Goal: Task Accomplishment & Management: Complete application form

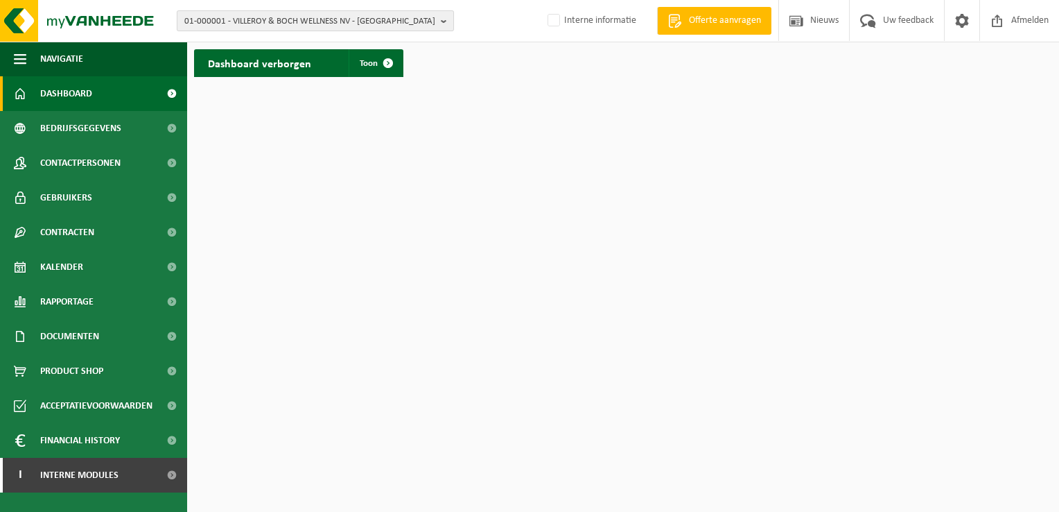
click at [320, 26] on span "01-000001 - VILLEROY & BOCH WELLNESS NV - ROESELARE" at bounding box center [309, 21] width 251 height 21
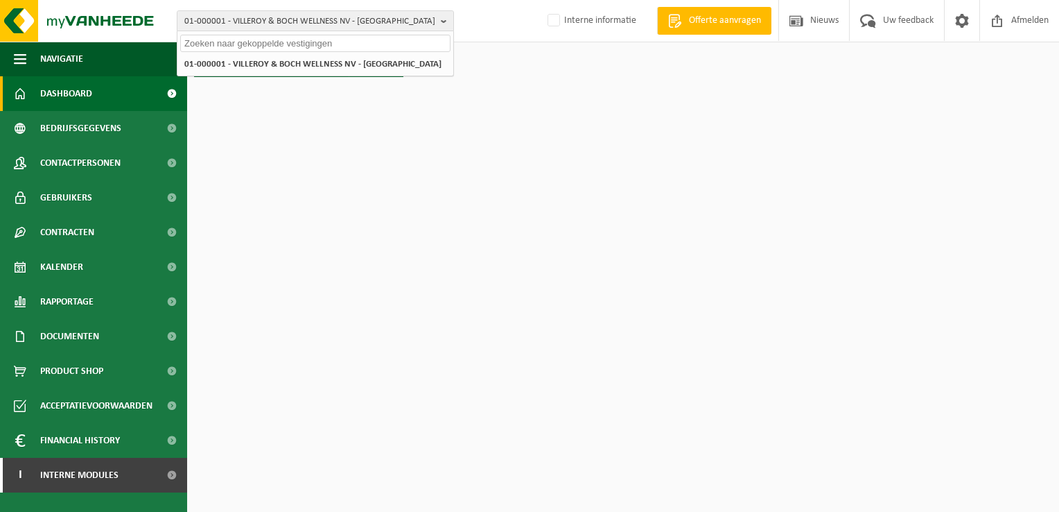
paste input "10-994526"
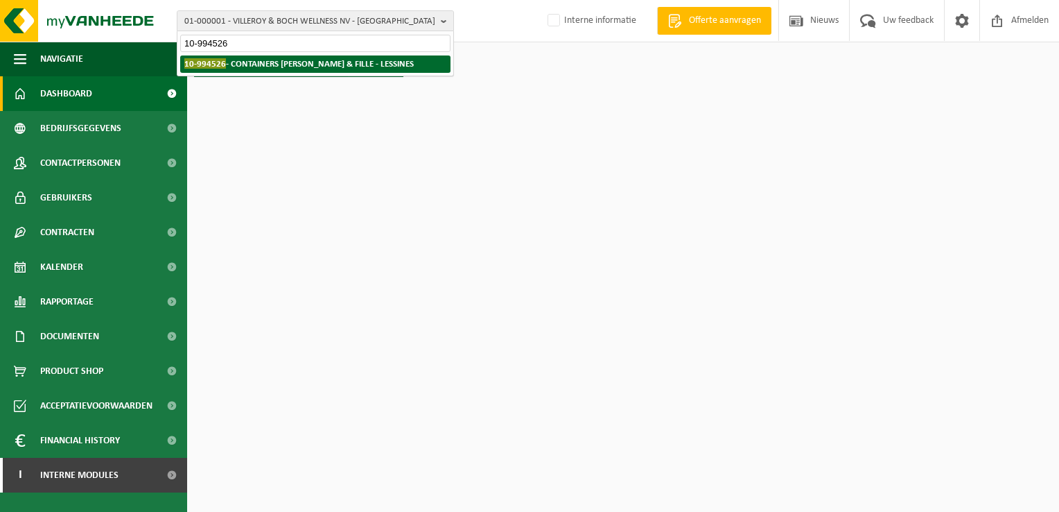
type input "10-994526"
click at [338, 69] on li "10-994526 - CONTAINERS BRUNO & FILLE - LESSINES" at bounding box center [315, 63] width 270 height 17
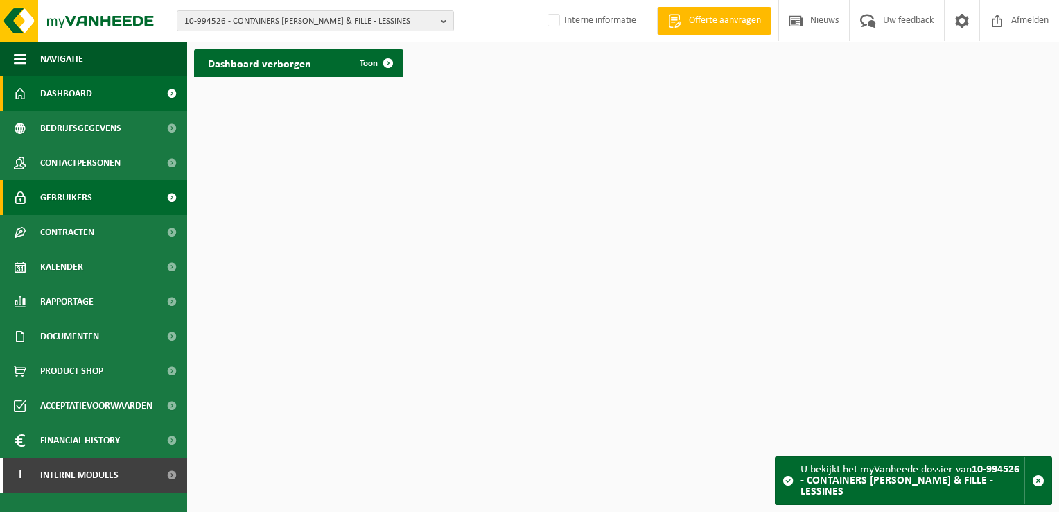
click at [105, 196] on link "Gebruikers" at bounding box center [93, 197] width 187 height 35
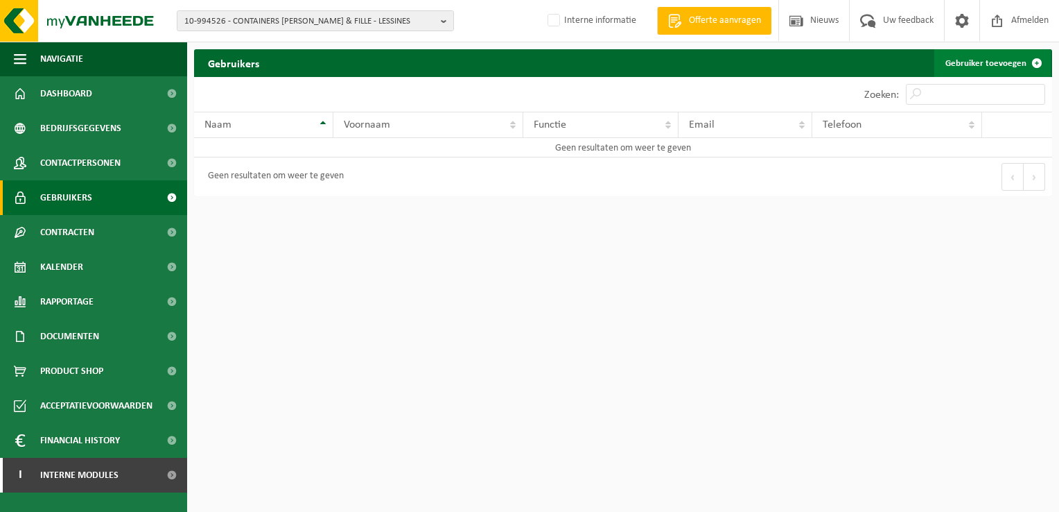
click at [985, 65] on link "Gebruiker toevoegen" at bounding box center [993, 63] width 116 height 28
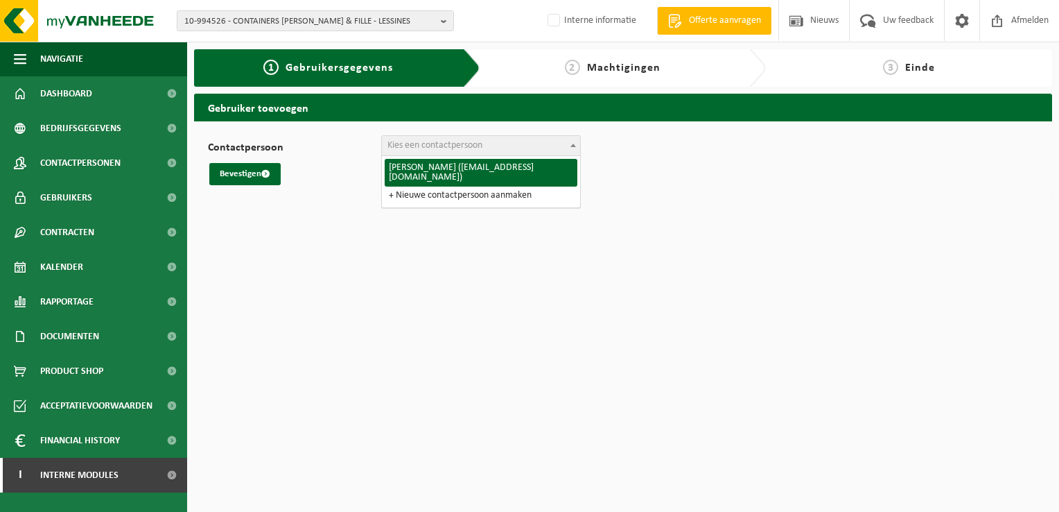
click at [483, 150] on span "Kies een contactpersoon" at bounding box center [435, 145] width 95 height 10
select select "127580"
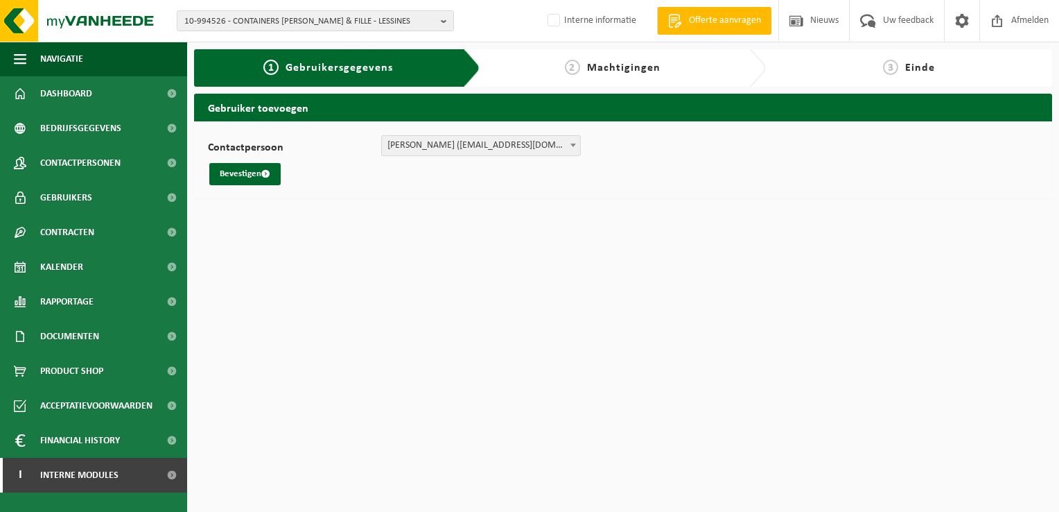
click at [451, 148] on span "[PERSON_NAME] ([EMAIL_ADDRESS][DOMAIN_NAME])" at bounding box center [481, 145] width 198 height 19
click at [260, 182] on button "Bevestigen" at bounding box center [244, 174] width 71 height 22
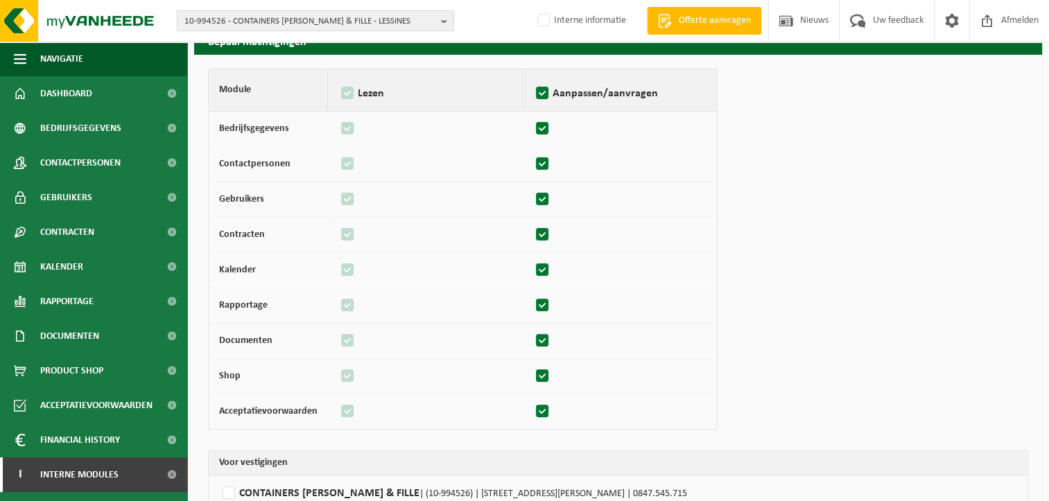
scroll to position [137, 0]
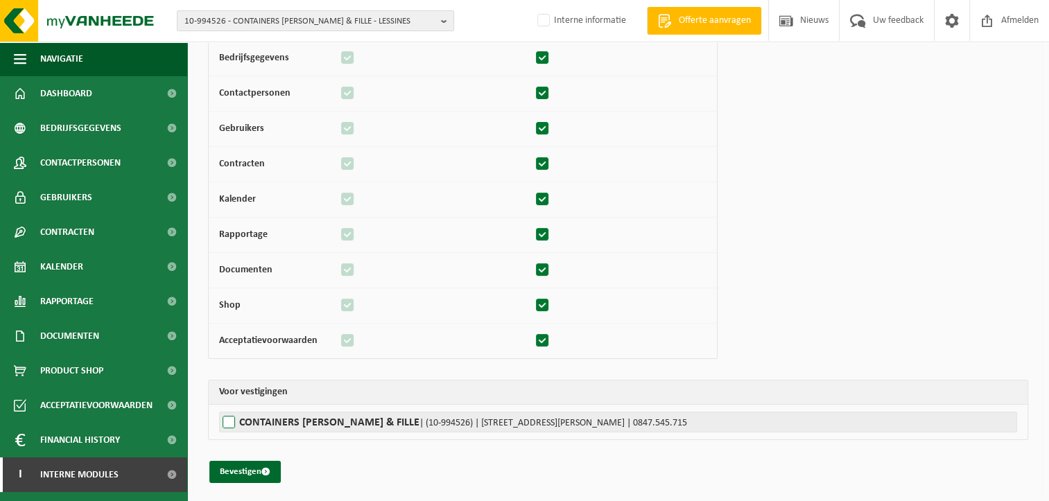
click at [269, 417] on label"] "CONTAINERS [PERSON_NAME] & FILLE | (10-994526) | [STREET_ADDRESS][PERSON_NAME] …" at bounding box center [618, 422] width 798 height 21
click at [269, 417] on input "CONTAINERS [PERSON_NAME] & FILLE | (10-994526) | [STREET_ADDRESS][PERSON_NAME] …" at bounding box center [743, 422] width 1049 height 21
checkbox input "true"
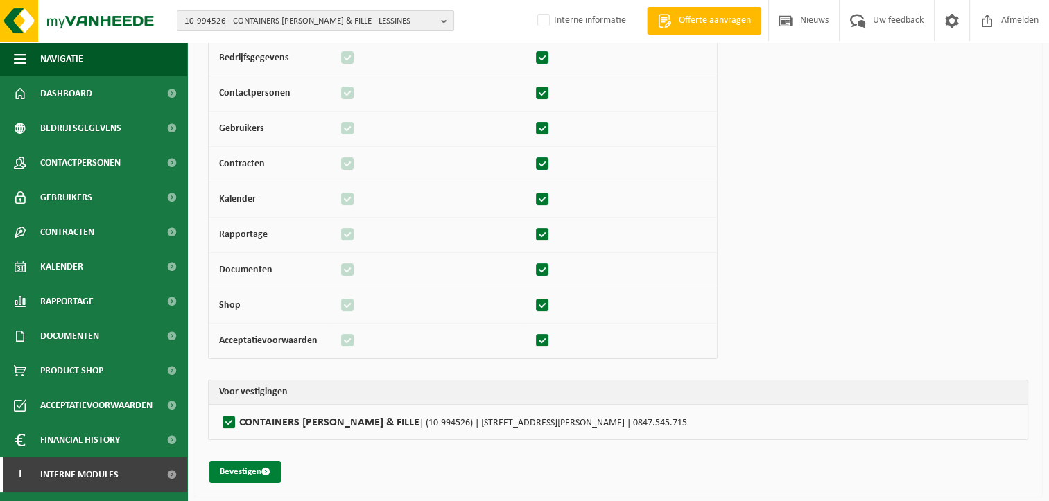
click at [258, 467] on button "Bevestigen" at bounding box center [244, 472] width 71 height 22
